Goal: Task Accomplishment & Management: Manage account settings

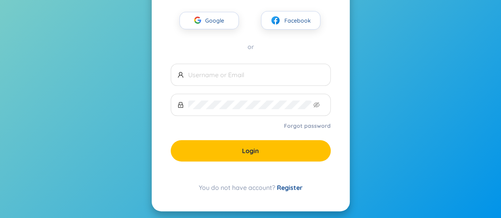
scroll to position [63, 0]
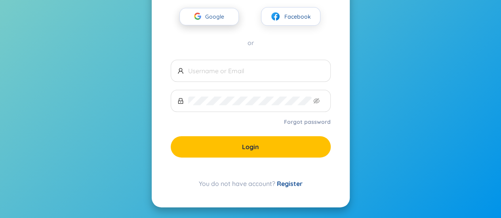
click at [217, 19] on span "Google" at bounding box center [216, 16] width 23 height 17
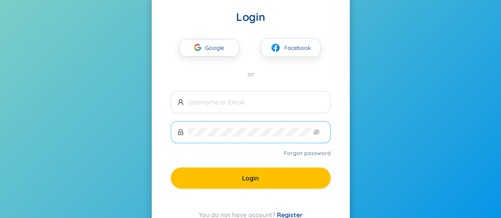
scroll to position [0, 0]
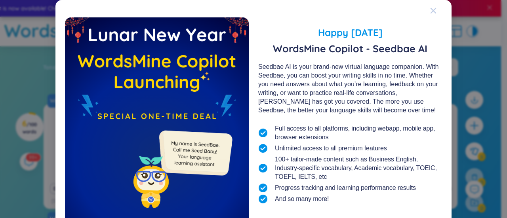
click at [434, 11] on span "Close" at bounding box center [440, 10] width 21 height 21
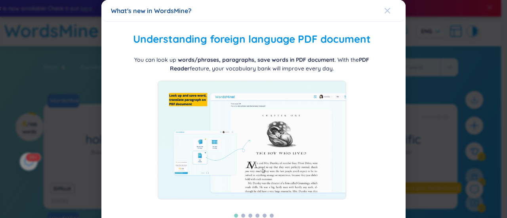
click at [385, 10] on icon "Close" at bounding box center [387, 11] width 6 height 6
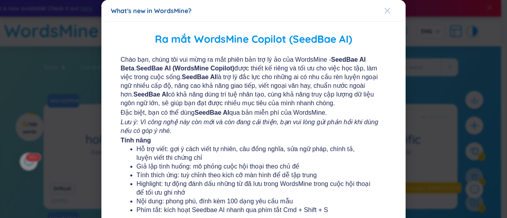
click at [385, 12] on icon "Close" at bounding box center [388, 11] width 6 height 6
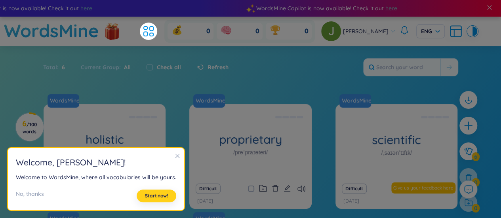
click at [160, 197] on span "Start now!" at bounding box center [156, 196] width 23 height 6
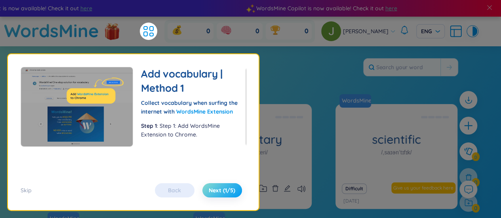
click at [212, 190] on span "Next (1/5)" at bounding box center [222, 191] width 27 height 8
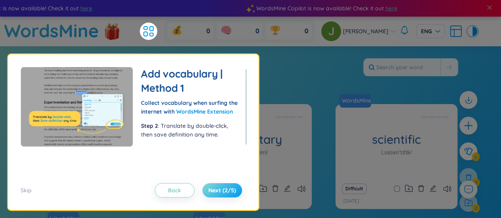
click at [221, 187] on span "Next (2/5)" at bounding box center [222, 191] width 28 height 8
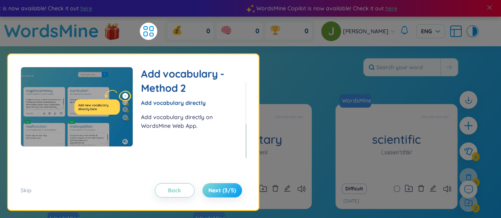
click at [217, 188] on span "Next (3/5)" at bounding box center [222, 191] width 28 height 8
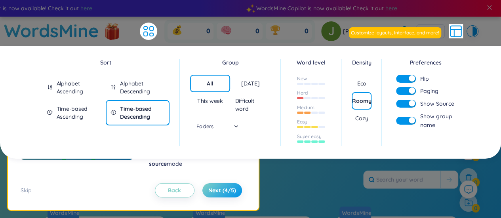
click at [327, 170] on div "Total : 6 Current Group : All Check all Refresh" at bounding box center [251, 184] width 495 height 34
click at [238, 186] on button "Next (4/5)" at bounding box center [223, 190] width 40 height 14
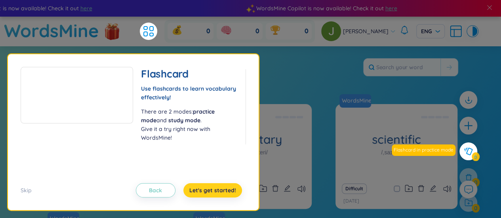
click at [223, 189] on span "Let's get started!" at bounding box center [212, 191] width 47 height 8
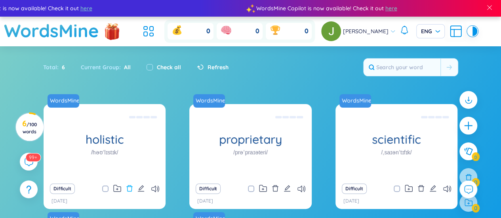
click at [131, 189] on icon "delete" at bounding box center [129, 188] width 6 height 6
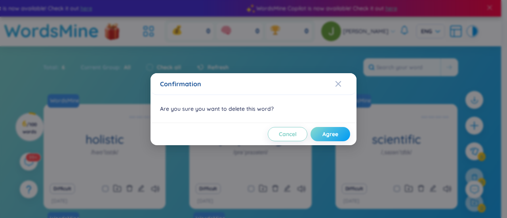
click at [327, 136] on span "Agree" at bounding box center [331, 134] width 16 height 8
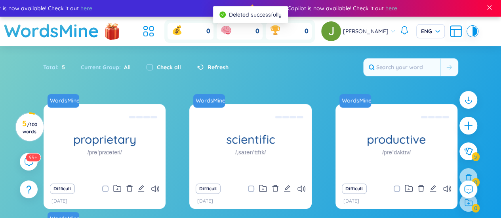
click at [152, 67] on div "Check all" at bounding box center [164, 67] width 34 height 9
click at [149, 68] on input "checkbox" at bounding box center [150, 67] width 6 height 6
checkbox input "true"
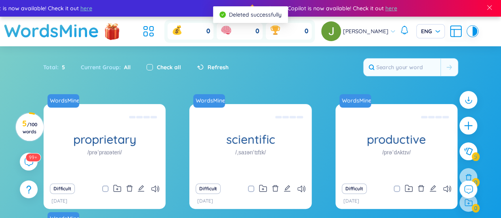
checkbox input "true"
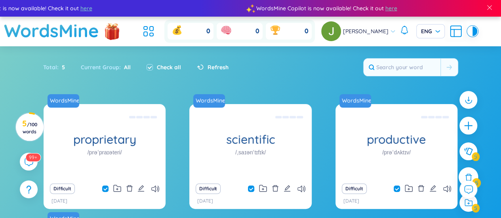
click at [464, 174] on icon at bounding box center [468, 177] width 9 height 9
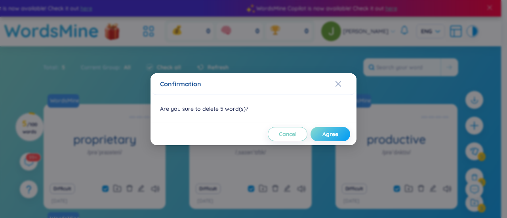
click at [326, 133] on span "Agree" at bounding box center [331, 134] width 16 height 8
checkbox input "false"
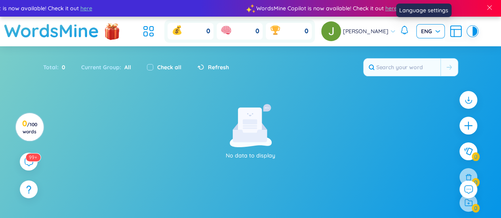
click at [424, 28] on span "ENG" at bounding box center [430, 31] width 19 height 8
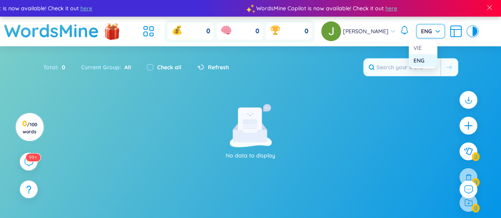
click at [381, 31] on div "[PERSON_NAME]" at bounding box center [358, 31] width 75 height 20
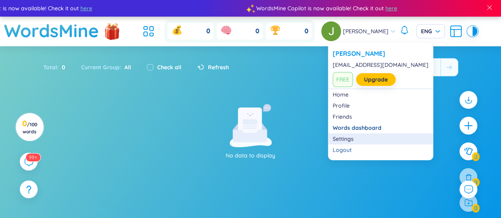
click at [353, 138] on link "Settings" at bounding box center [381, 139] width 96 height 8
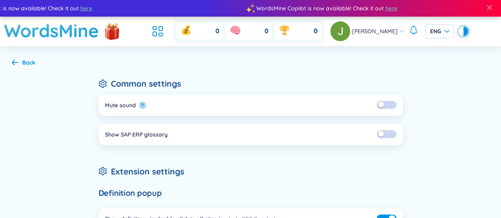
click at [386, 104] on button "button" at bounding box center [387, 105] width 20 height 8
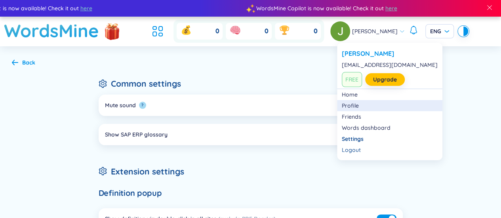
click at [376, 103] on link "Profile" at bounding box center [390, 106] width 96 height 8
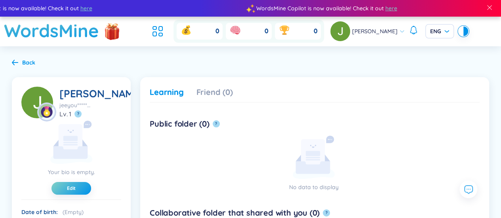
click at [486, 8] on div at bounding box center [489, 8] width 23 height 19
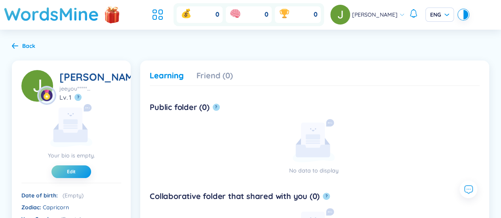
click at [462, 13] on header "WordsMine 0 0 0 Jeeyoun Ho ENG" at bounding box center [250, 15] width 501 height 30
click at [459, 14] on div at bounding box center [461, 15] width 5 height 10
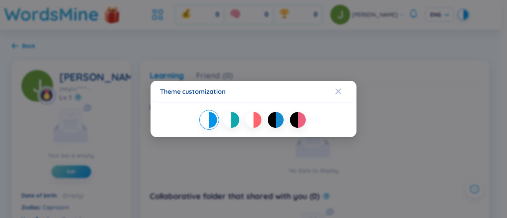
click at [283, 118] on div at bounding box center [280, 120] width 8 height 16
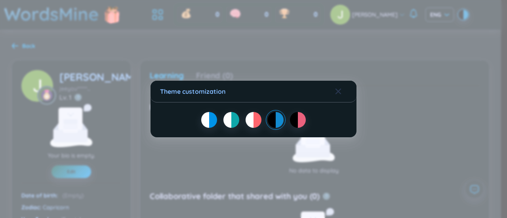
click at [340, 95] on div "Close" at bounding box center [338, 91] width 6 height 21
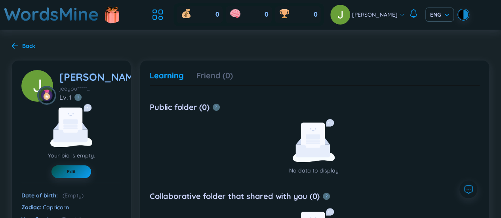
click at [414, 81] on div "Learning Friend (0)" at bounding box center [315, 78] width 330 height 16
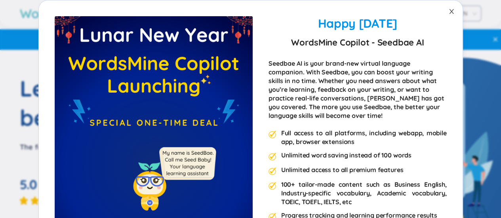
click at [449, 13] on icon "close" at bounding box center [451, 11] width 4 height 5
